Goal: Information Seeking & Learning: Learn about a topic

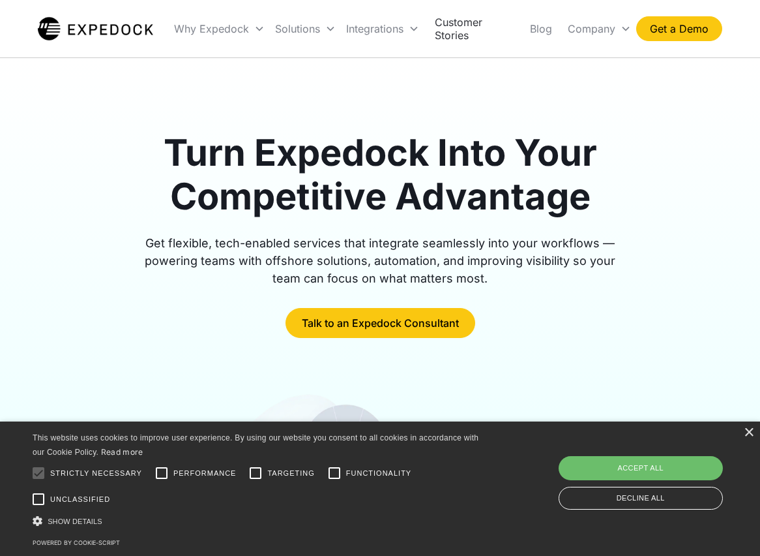
click at [481, 35] on link "Customer Stories" at bounding box center [471, 28] width 95 height 57
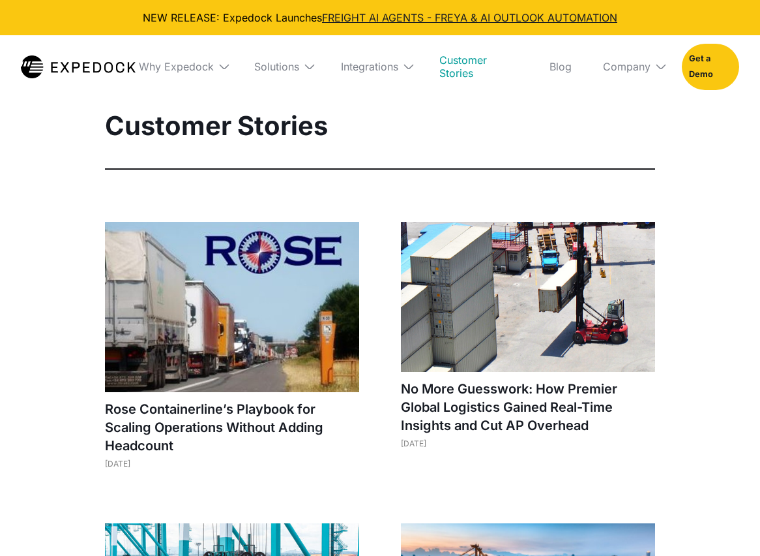
select select
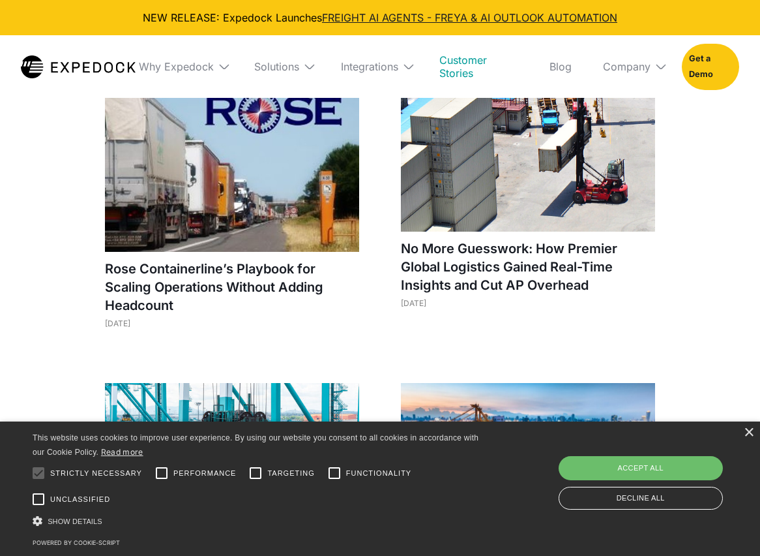
scroll to position [145, 0]
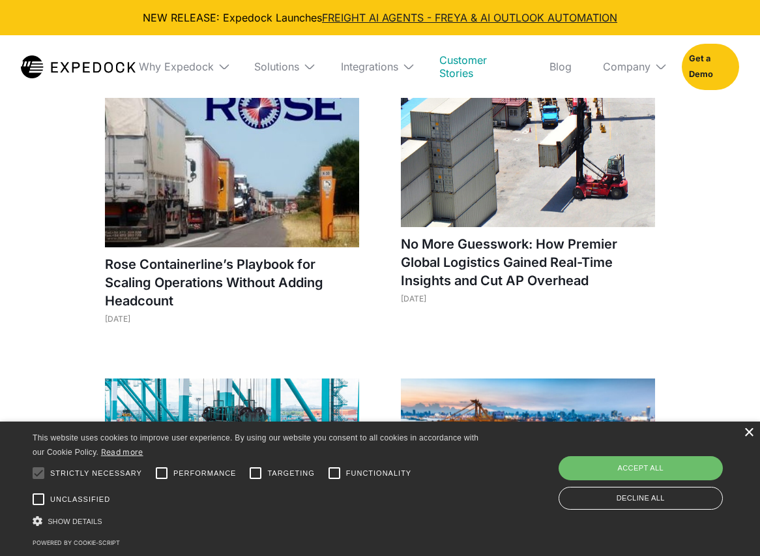
click at [750, 436] on div "×" at bounding box center [749, 433] width 10 height 10
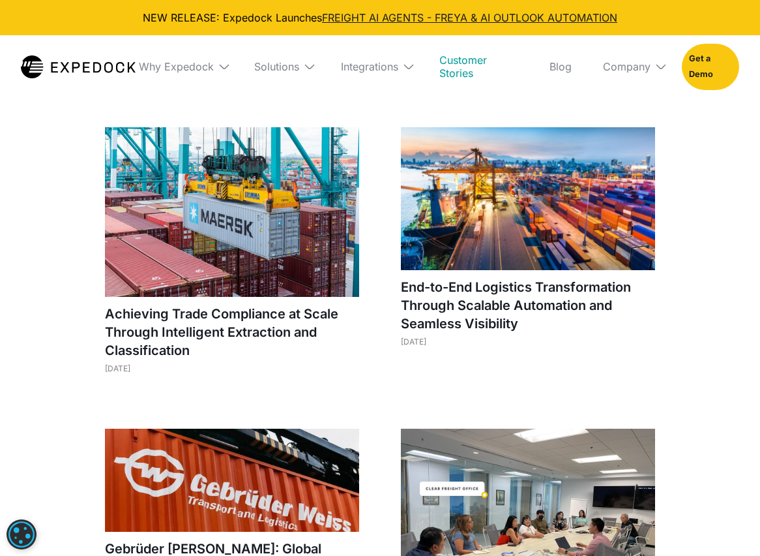
scroll to position [415, 0]
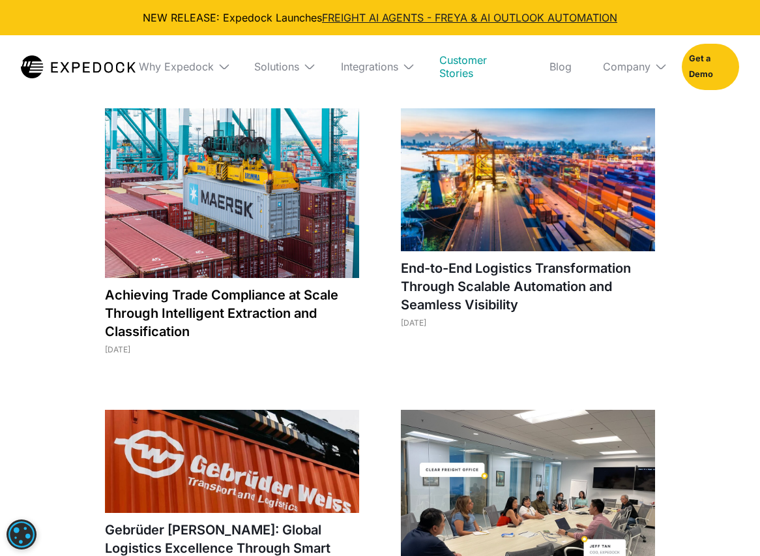
click at [232, 312] on h1 "Achieving Trade Compliance at Scale Through Intelligent Extraction and Classifi…" at bounding box center [232, 313] width 254 height 55
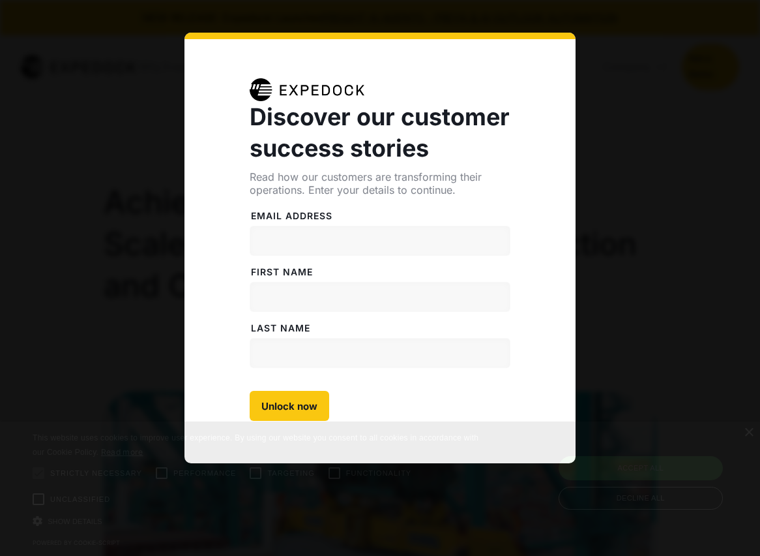
select select
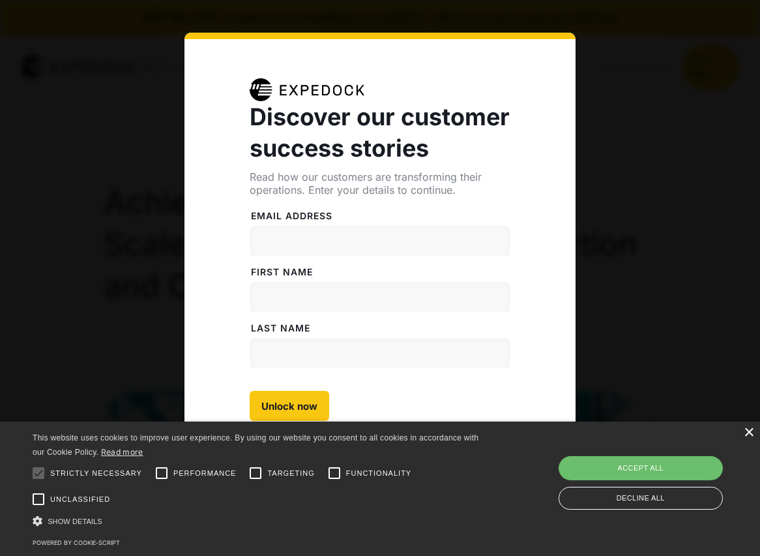
click at [752, 434] on div "×" at bounding box center [749, 433] width 10 height 10
